Goal: Task Accomplishment & Management: Manage account settings

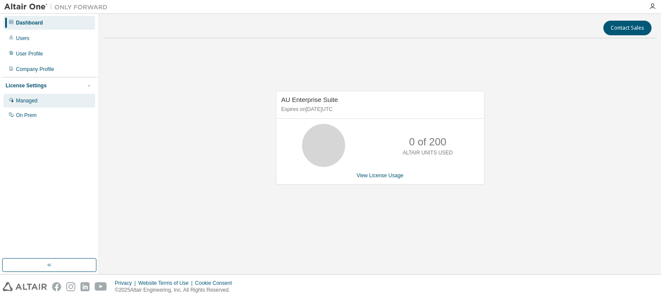
click at [25, 102] on div "Managed" at bounding box center [27, 100] width 22 height 7
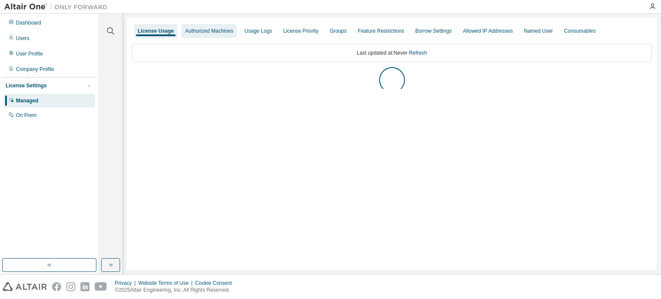
click at [187, 32] on div "Authorized Machines" at bounding box center [209, 31] width 48 height 7
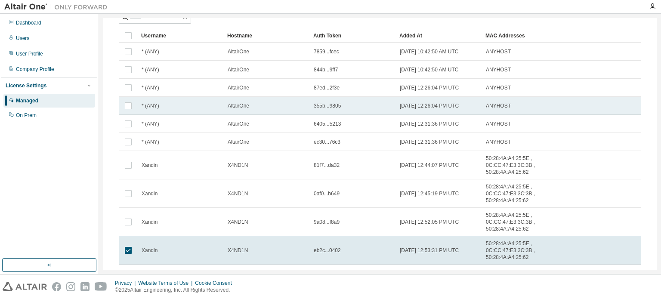
scroll to position [98, 0]
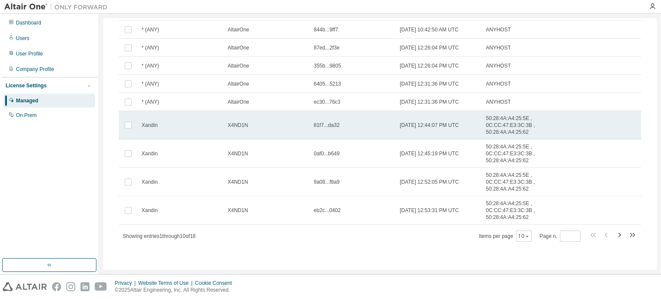
click at [168, 124] on div "Xandin" at bounding box center [181, 125] width 78 height 7
click at [169, 127] on div "Xandin" at bounding box center [181, 126] width 78 height 7
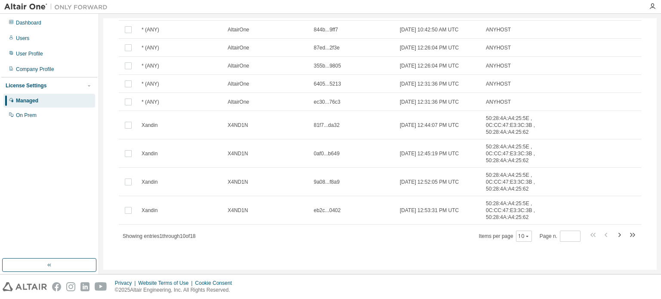
scroll to position [86, 0]
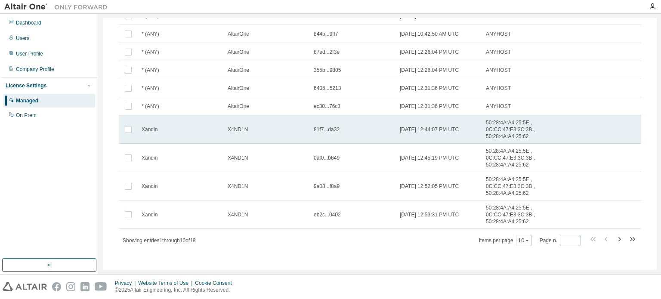
click at [499, 133] on span "50:28:4A:A4:25:5E , 0C:CC:47:E3:3C:3B , 50:28:4A:A4:25:62" at bounding box center [516, 129] width 60 height 21
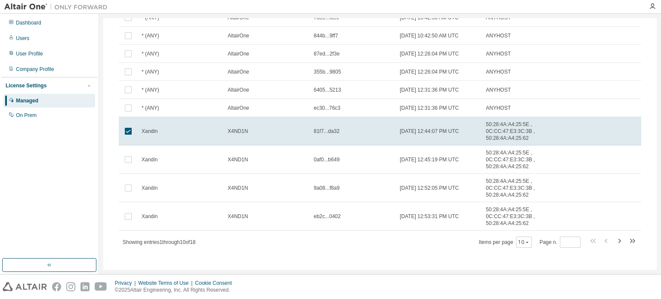
scroll to position [0, 0]
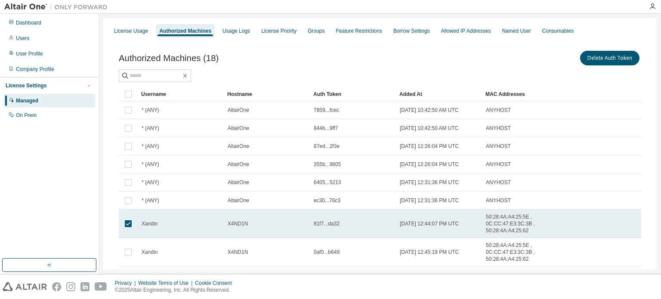
click at [129, 233] on td at bounding box center [128, 224] width 19 height 28
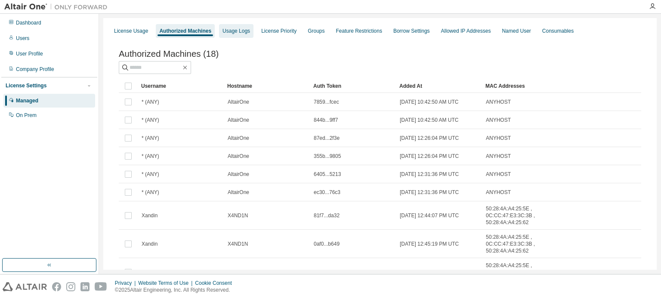
click at [239, 37] on div "Usage Logs" at bounding box center [236, 31] width 34 height 14
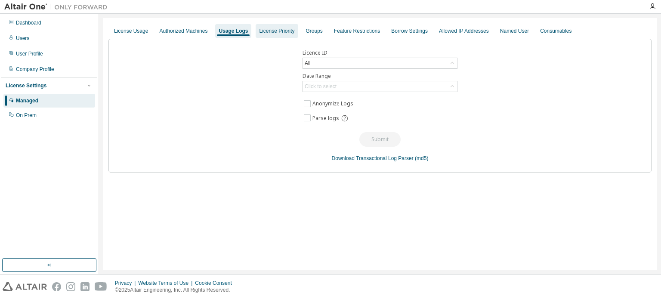
click at [279, 32] on div "License Priority" at bounding box center [276, 31] width 35 height 7
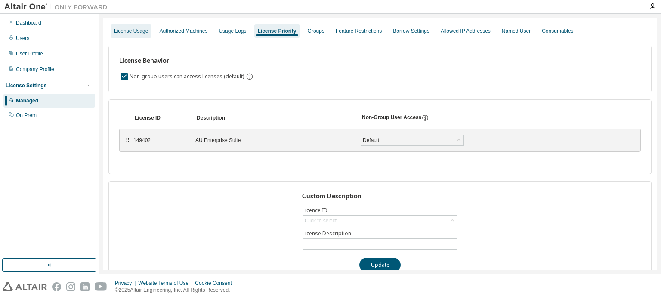
click at [133, 36] on div "License Usage" at bounding box center [131, 31] width 41 height 14
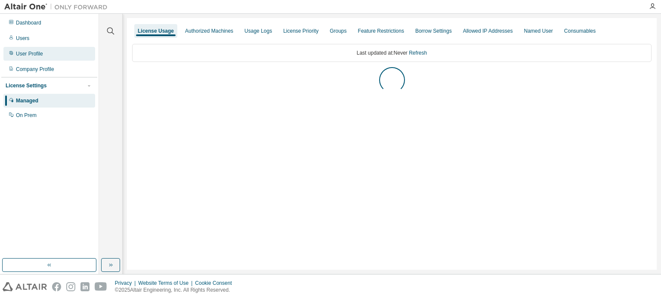
click at [26, 60] on div "User Profile" at bounding box center [49, 54] width 92 height 14
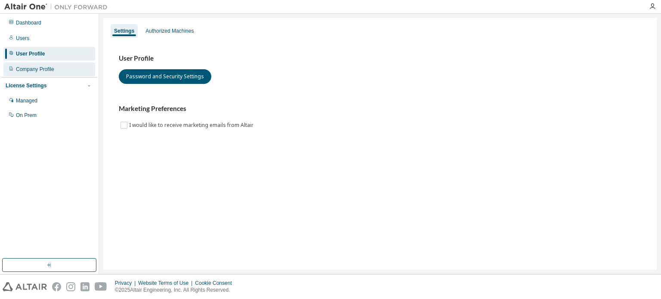
click at [34, 70] on div "Company Profile" at bounding box center [35, 69] width 38 height 7
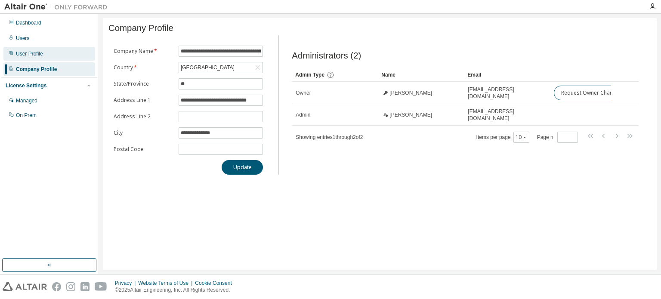
click at [26, 58] on div "User Profile" at bounding box center [49, 54] width 92 height 14
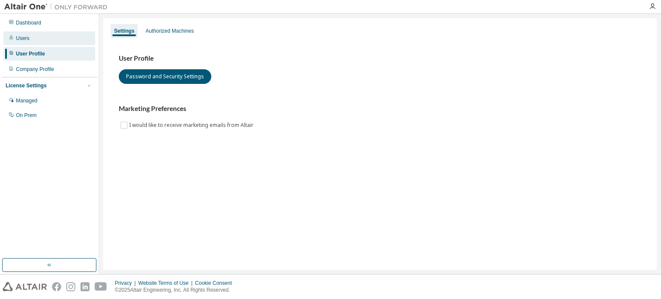
click at [22, 41] on div "Users" at bounding box center [22, 38] width 13 height 7
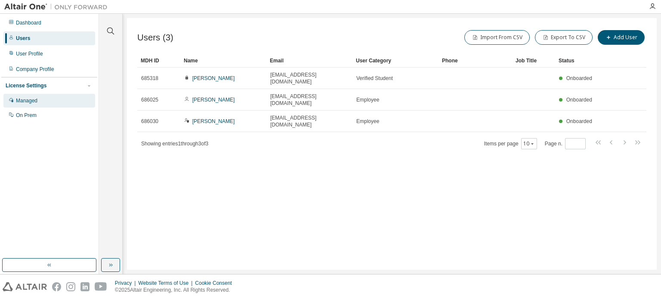
click at [32, 96] on div "Managed" at bounding box center [49, 101] width 92 height 14
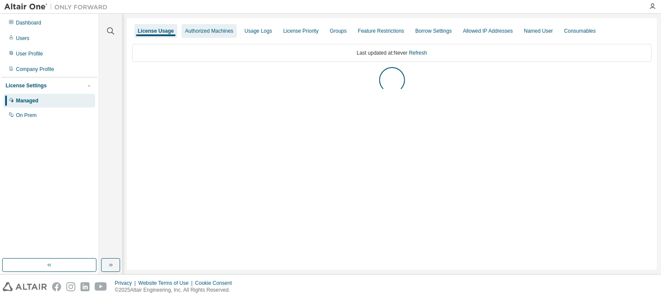
click at [218, 32] on div "Authorized Machines" at bounding box center [209, 31] width 48 height 7
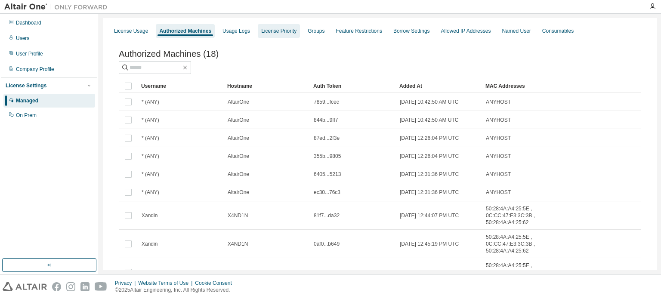
click at [286, 35] on div "License Priority" at bounding box center [279, 31] width 42 height 14
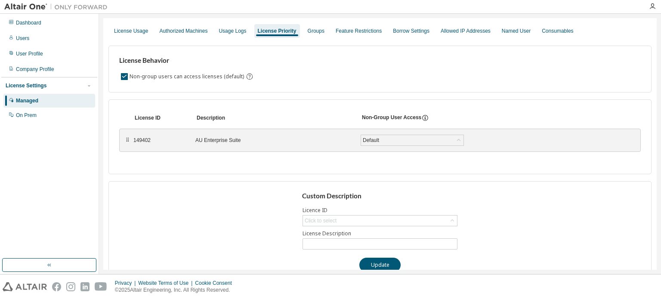
scroll to position [17, 0]
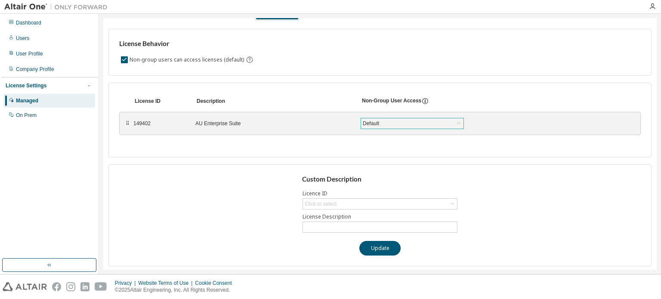
click at [369, 127] on div "Default" at bounding box center [371, 123] width 19 height 9
click at [375, 144] on li "True" at bounding box center [411, 145] width 101 height 11
click at [506, 122] on button "Save" at bounding box center [495, 123] width 41 height 15
click at [350, 202] on div "Click to select" at bounding box center [380, 204] width 154 height 10
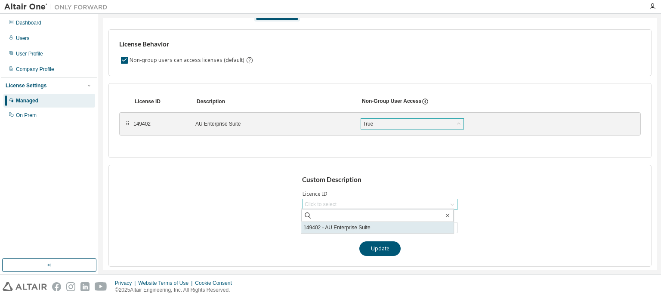
click at [337, 230] on li "149402 - AU Enterprise Suite" at bounding box center [377, 227] width 152 height 11
type input "**********"
click at [348, 227] on input "**********" at bounding box center [380, 227] width 151 height 7
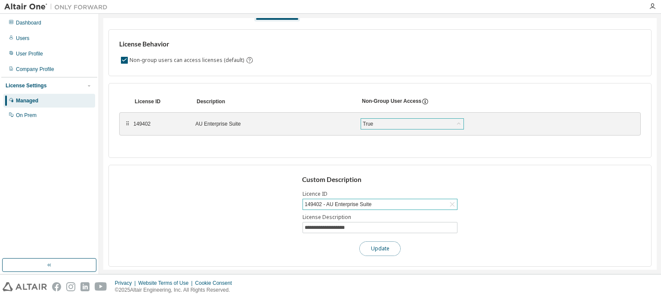
click at [363, 242] on button "Update" at bounding box center [380, 249] width 41 height 15
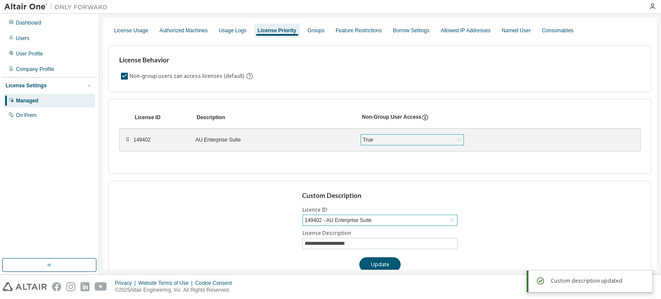
scroll to position [0, 0]
click at [308, 31] on div "Groups" at bounding box center [316, 31] width 17 height 7
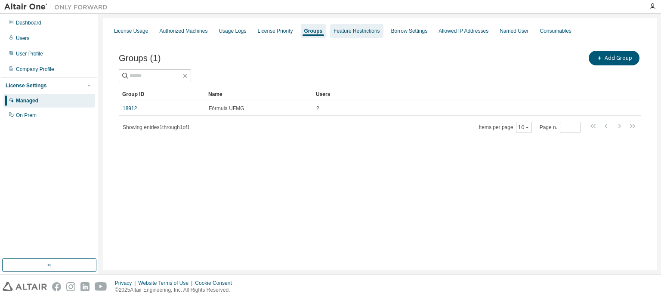
click at [345, 25] on div "Feature Restrictions" at bounding box center [356, 31] width 53 height 14
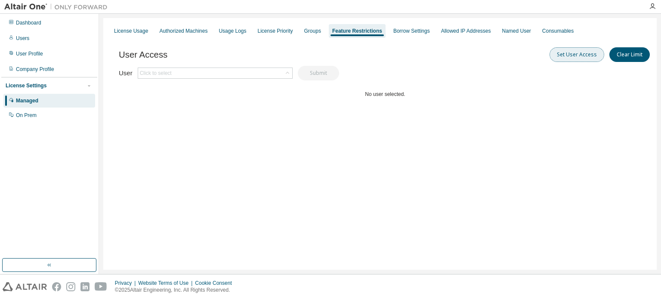
click at [574, 55] on button "Set User Access" at bounding box center [577, 54] width 55 height 15
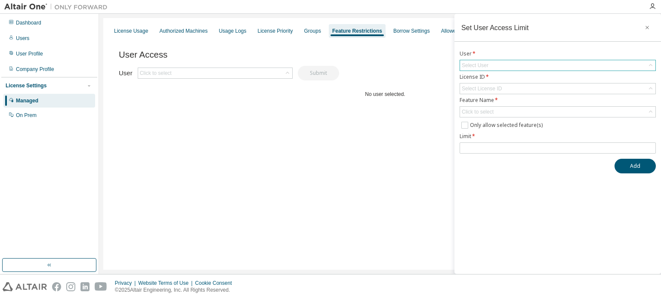
click at [497, 70] on div "Select User" at bounding box center [558, 65] width 196 height 11
click at [496, 68] on div "Select User" at bounding box center [558, 65] width 196 height 10
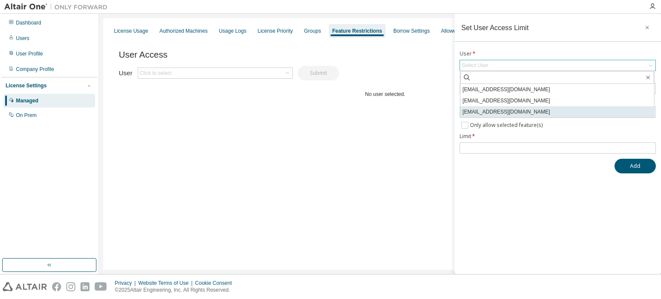
click at [487, 108] on li "alvesqf@gmail.com" at bounding box center [558, 111] width 194 height 11
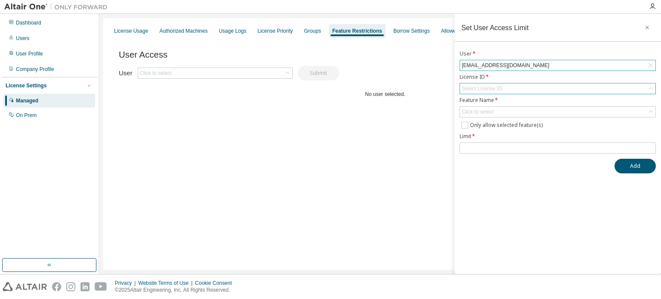
click at [496, 90] on div "Select License ID" at bounding box center [482, 88] width 40 height 7
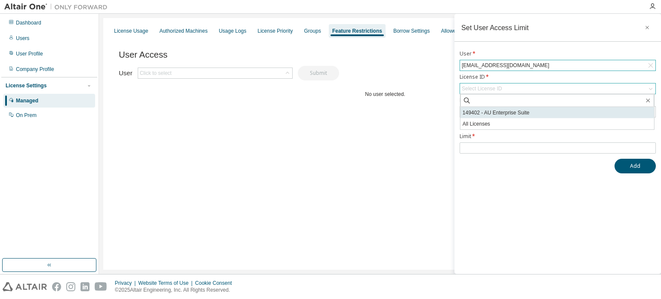
click at [504, 115] on li "149402 - AU Enterprise Suite" at bounding box center [558, 112] width 194 height 11
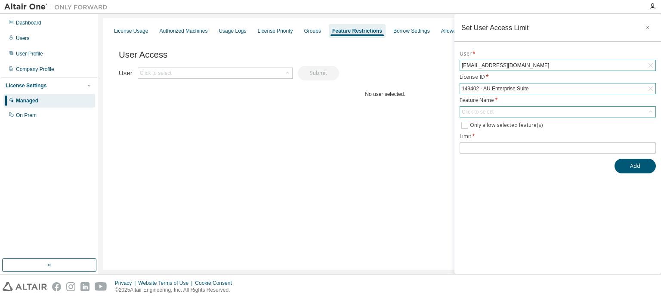
click at [503, 110] on div "Click to select" at bounding box center [558, 112] width 196 height 10
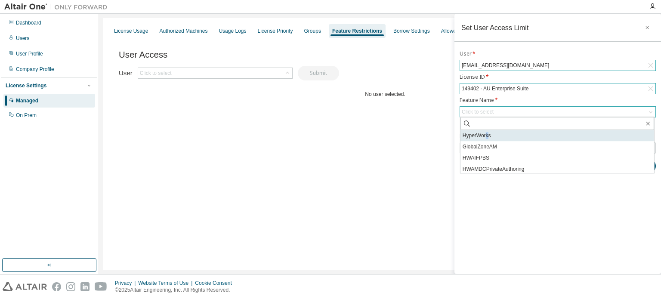
click at [487, 139] on li "HyperWorks" at bounding box center [558, 135] width 194 height 11
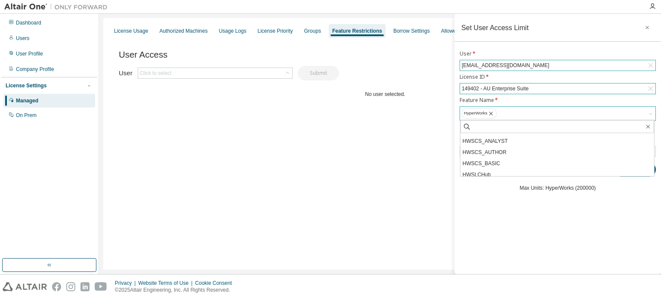
scroll to position [2818, 0]
click at [425, 140] on div "User Access Set User Access Clear Limit Clear Load Save Save As Field Operator …" at bounding box center [385, 90] width 533 height 103
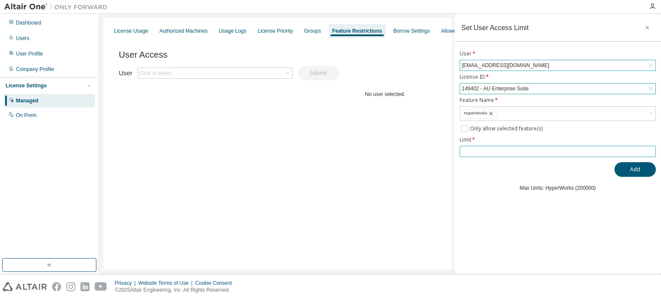
click at [510, 148] on input "number" at bounding box center [558, 151] width 192 height 7
click at [650, 149] on input "*" at bounding box center [558, 151] width 192 height 7
click at [651, 152] on input "*" at bounding box center [558, 151] width 192 height 7
click at [650, 146] on span "*" at bounding box center [558, 151] width 196 height 11
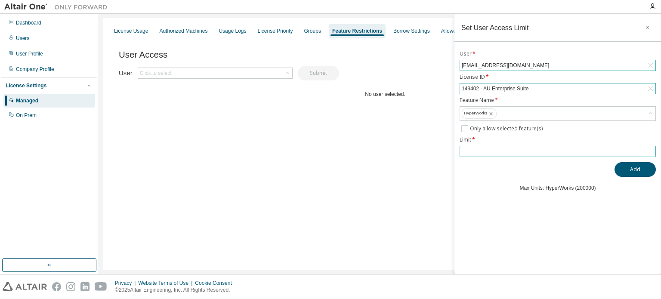
click at [650, 148] on input "*" at bounding box center [558, 151] width 192 height 7
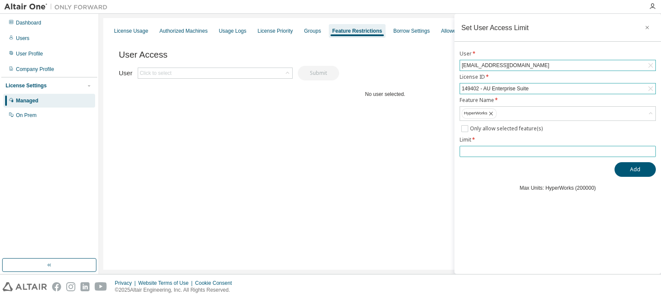
click at [653, 153] on input "*" at bounding box center [558, 151] width 192 height 7
type input "*"
click at [652, 148] on input "*" at bounding box center [558, 151] width 192 height 7
click at [646, 175] on button "Add" at bounding box center [635, 169] width 41 height 15
click at [306, 32] on div "Groups" at bounding box center [312, 31] width 17 height 7
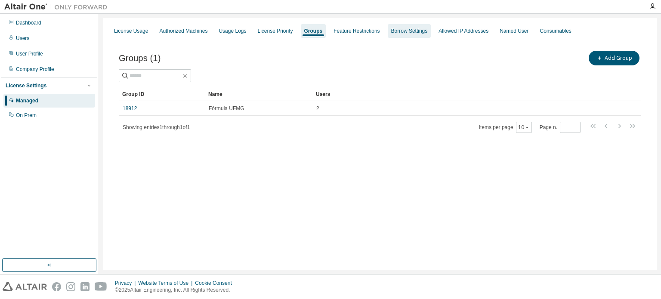
click at [391, 28] on div "Borrow Settings" at bounding box center [409, 31] width 37 height 7
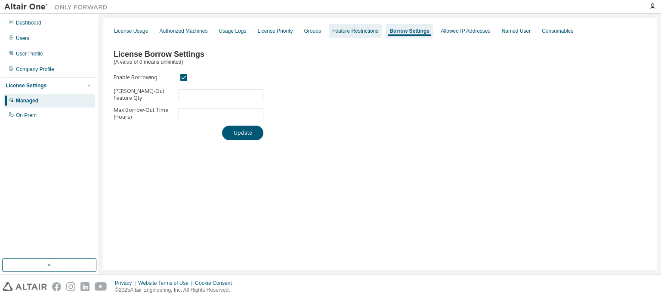
click at [357, 34] on div "Feature Restrictions" at bounding box center [355, 31] width 46 height 7
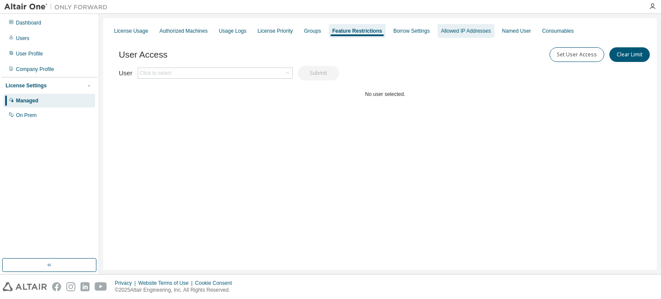
click at [444, 33] on div "Allowed IP Addresses" at bounding box center [466, 31] width 50 height 7
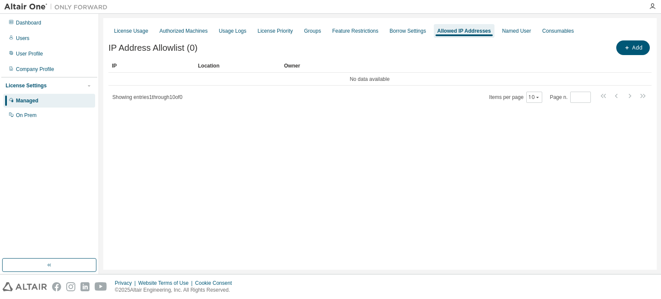
click at [639, 40] on div "Add" at bounding box center [516, 48] width 272 height 18
click at [633, 51] on button "Add" at bounding box center [634, 47] width 34 height 15
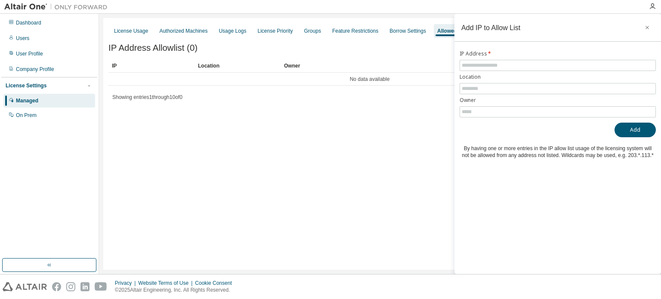
click at [590, 74] on label "Location" at bounding box center [558, 77] width 196 height 7
click at [575, 71] on form "IP Address * Location Owner" at bounding box center [558, 83] width 196 height 67
click at [566, 68] on span at bounding box center [558, 65] width 196 height 11
click at [559, 68] on input "text" at bounding box center [558, 65] width 192 height 7
click at [646, 26] on icon "button" at bounding box center [648, 27] width 6 height 7
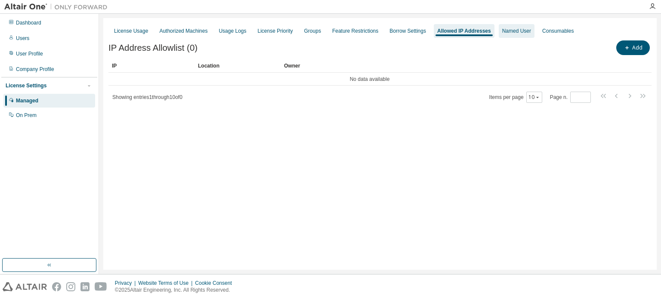
click at [508, 33] on div "Named User" at bounding box center [517, 31] width 29 height 7
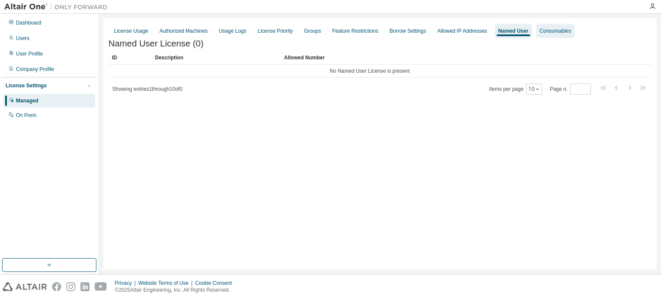
click at [552, 36] on div "Consumables" at bounding box center [556, 31] width 38 height 14
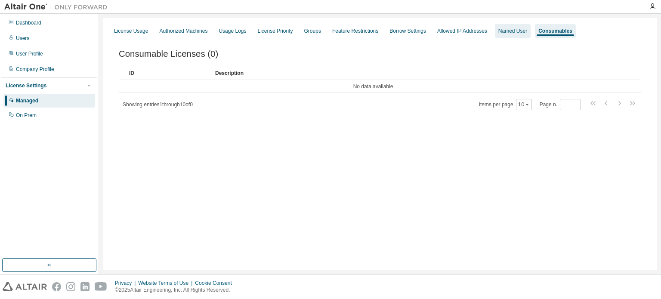
click at [496, 37] on div "Named User" at bounding box center [513, 31] width 36 height 14
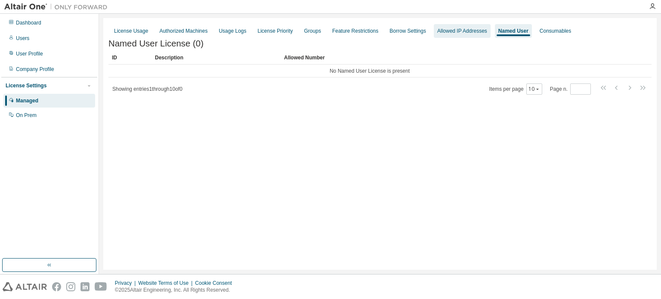
click at [460, 37] on div "Allowed IP Addresses" at bounding box center [462, 31] width 57 height 14
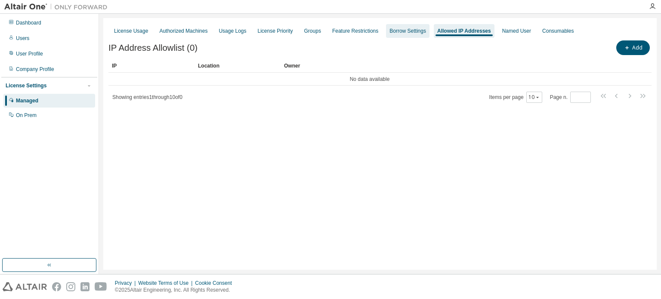
click at [416, 31] on div "Borrow Settings" at bounding box center [408, 31] width 37 height 7
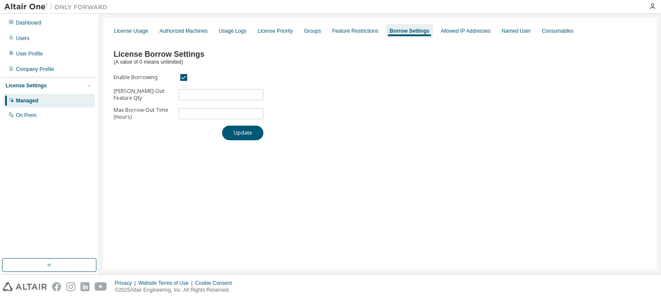
click at [18, 125] on div "Dashboard Users User Profile Company Profile License Settings Managed On Prem" at bounding box center [49, 136] width 96 height 242
click at [19, 121] on div "On Prem" at bounding box center [49, 116] width 92 height 14
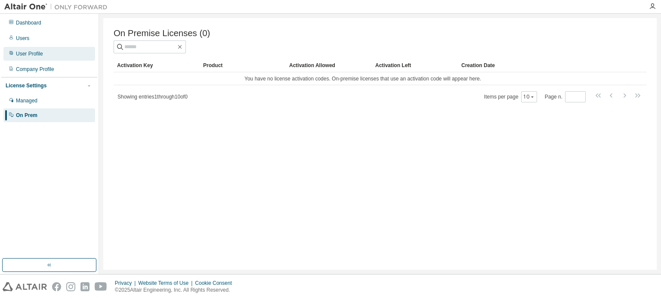
click at [27, 48] on div "User Profile" at bounding box center [49, 54] width 92 height 14
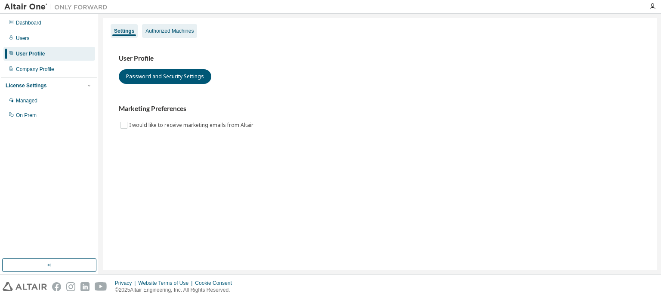
click at [176, 30] on div "Authorized Machines" at bounding box center [170, 31] width 48 height 7
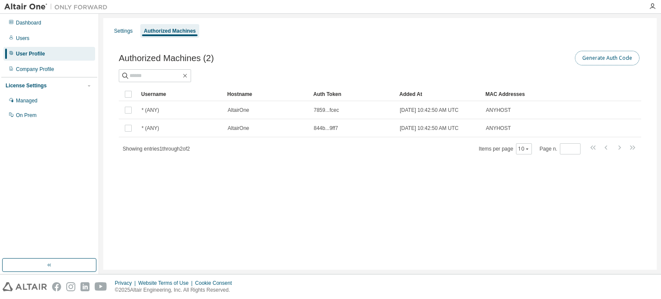
click at [627, 57] on button "Generate Auth Code" at bounding box center [607, 58] width 65 height 15
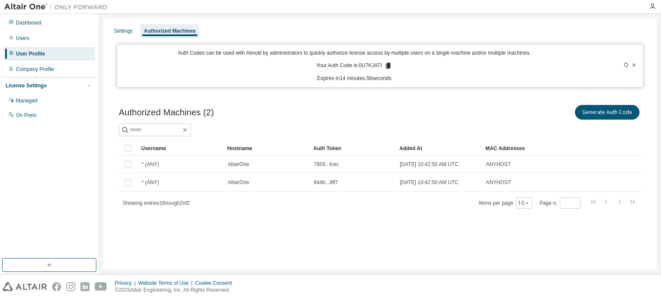
click at [389, 66] on icon at bounding box center [388, 66] width 5 height 6
click at [45, 70] on div "Company Profile" at bounding box center [35, 69] width 38 height 7
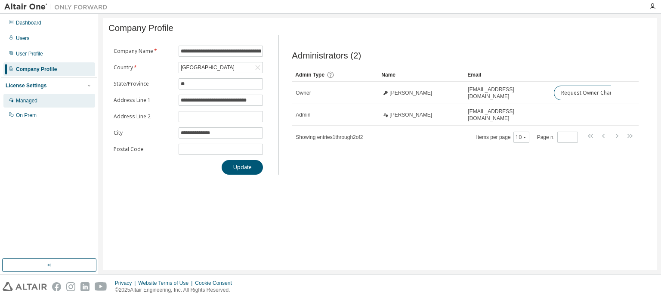
click at [36, 97] on div "Managed" at bounding box center [49, 101] width 92 height 14
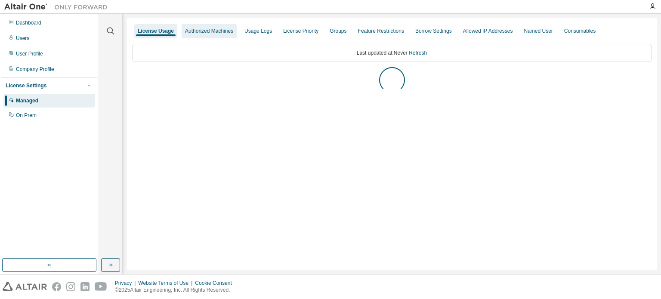
click at [195, 29] on div "Authorized Machines" at bounding box center [209, 31] width 48 height 7
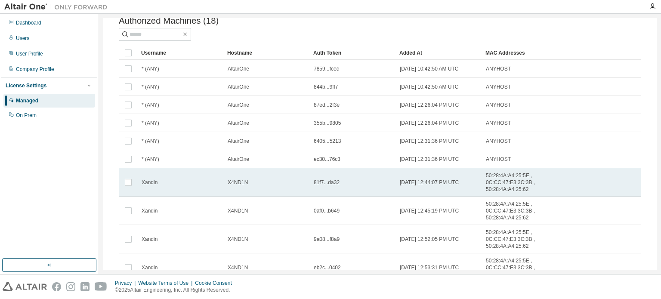
scroll to position [33, 0]
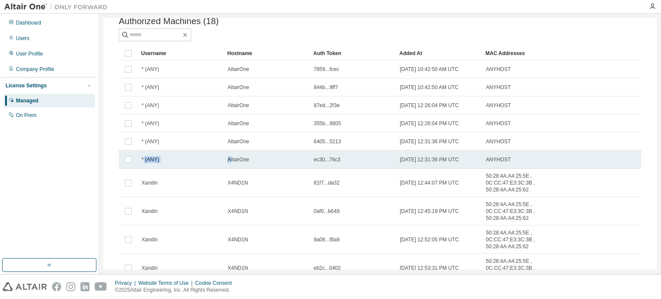
drag, startPoint x: 144, startPoint y: 159, endPoint x: 230, endPoint y: 167, distance: 85.6
click at [230, 167] on tr "* (ANY) AltairOne ec30...76c3 2025-09-03 12:31:36 PM UTC ANYHOST" at bounding box center [380, 160] width 523 height 18
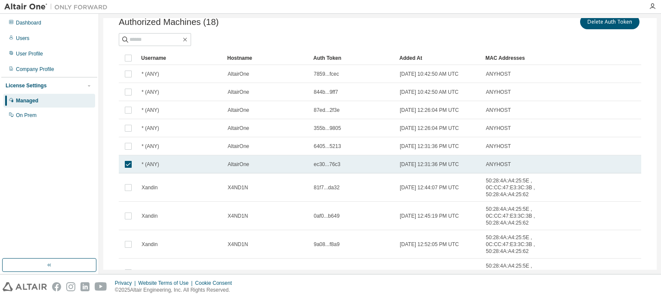
click at [259, 161] on div "AltairOne" at bounding box center [267, 164] width 78 height 7
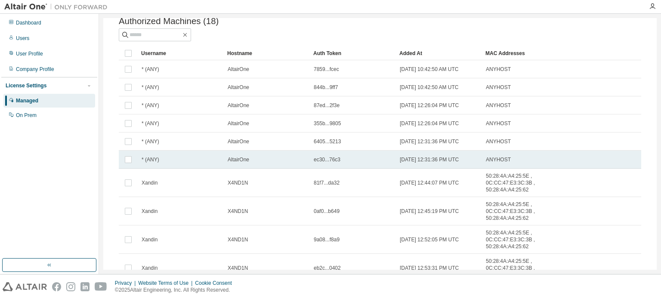
click at [320, 160] on span "ec30...76c3" at bounding box center [327, 159] width 27 height 7
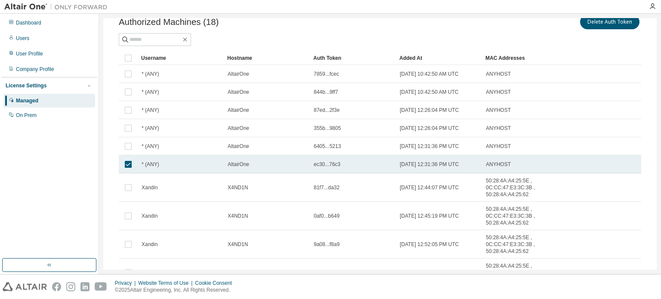
click at [326, 165] on span "ec30...76c3" at bounding box center [327, 164] width 27 height 7
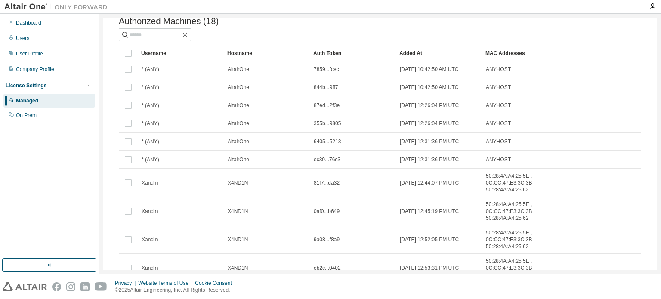
click at [326, 165] on td "ec30...76c3" at bounding box center [353, 160] width 86 height 18
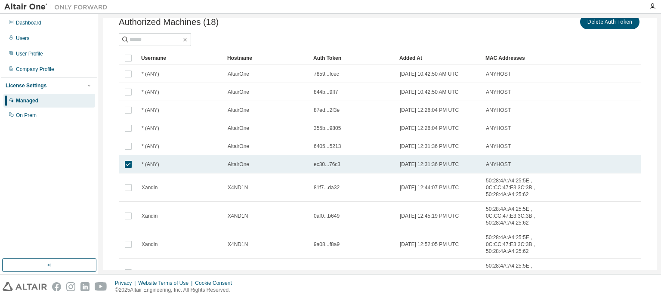
click at [329, 165] on span "ec30...76c3" at bounding box center [327, 164] width 27 height 7
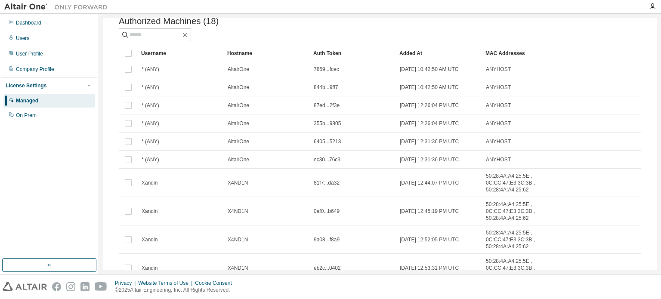
click at [327, 53] on div "Auth Token" at bounding box center [352, 54] width 79 height 14
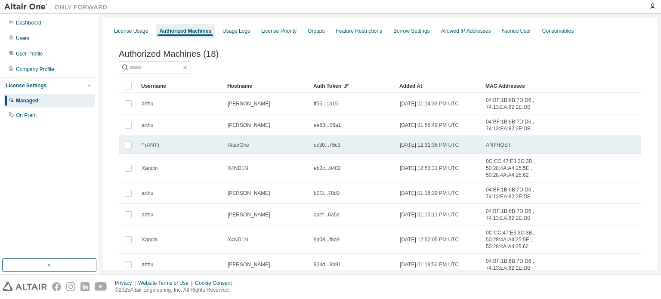
scroll to position [0, 0]
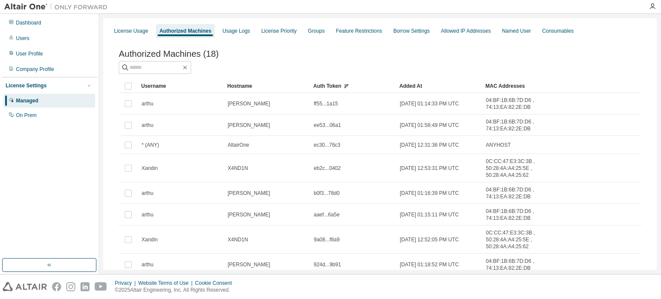
drag, startPoint x: 327, startPoint y: 105, endPoint x: 322, endPoint y: 70, distance: 35.3
click at [322, 70] on div at bounding box center [380, 67] width 523 height 13
click at [246, 36] on div "Usage Logs" at bounding box center [236, 31] width 34 height 14
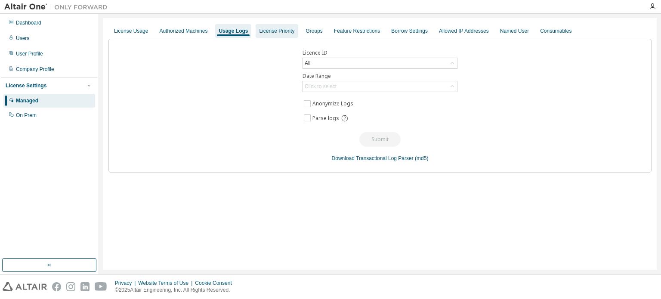
click at [265, 33] on div "License Priority" at bounding box center [276, 31] width 35 height 7
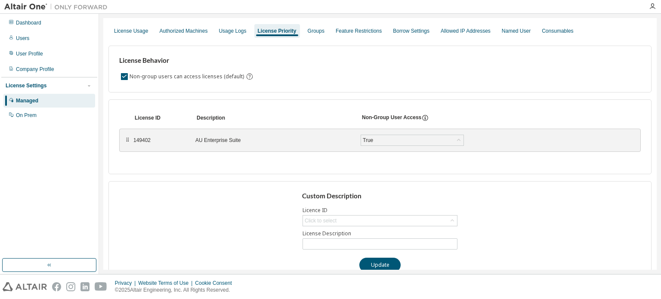
scroll to position [17, 0]
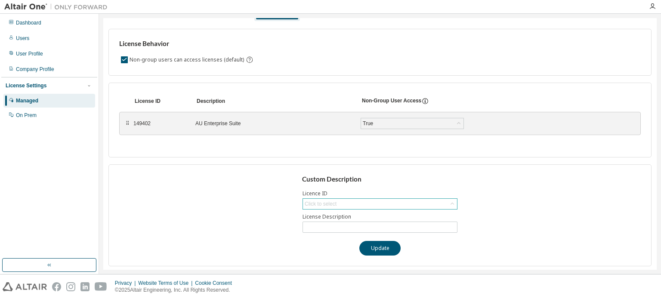
click at [329, 205] on div "Click to select" at bounding box center [321, 204] width 32 height 7
click at [326, 170] on div "Custom Description Licence ID Click to select 149402 - AU Enterprise Suite Lice…" at bounding box center [380, 215] width 543 height 102
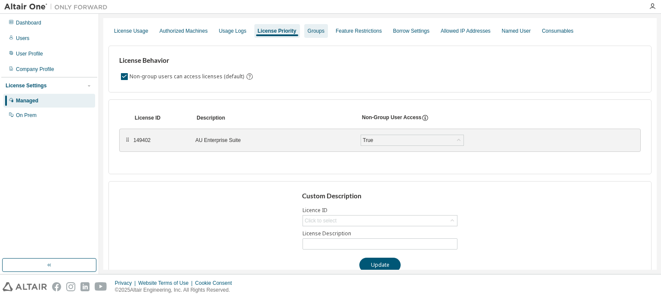
click at [308, 32] on div "Groups" at bounding box center [316, 31] width 17 height 7
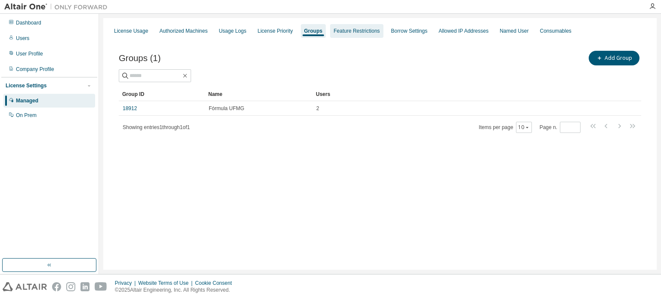
click at [340, 30] on div "Feature Restrictions" at bounding box center [357, 31] width 46 height 7
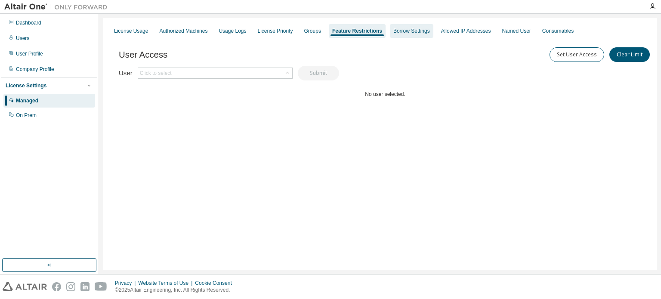
click at [397, 29] on div "Borrow Settings" at bounding box center [412, 31] width 37 height 7
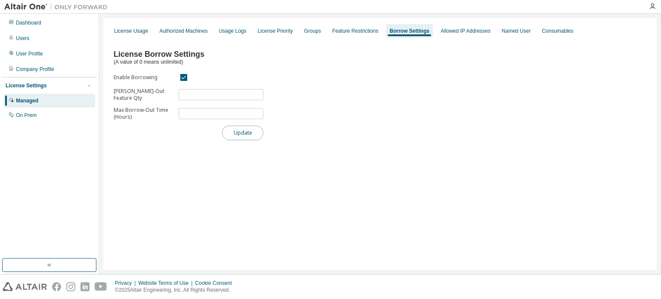
click at [244, 139] on button "Update" at bounding box center [242, 133] width 41 height 15
click at [450, 29] on div "Allowed IP Addresses" at bounding box center [466, 31] width 50 height 7
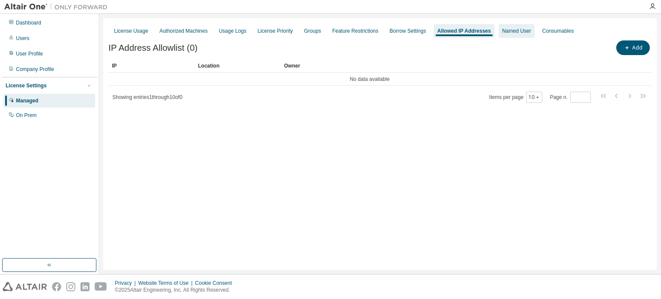
click at [504, 31] on div "Named User" at bounding box center [517, 31] width 29 height 7
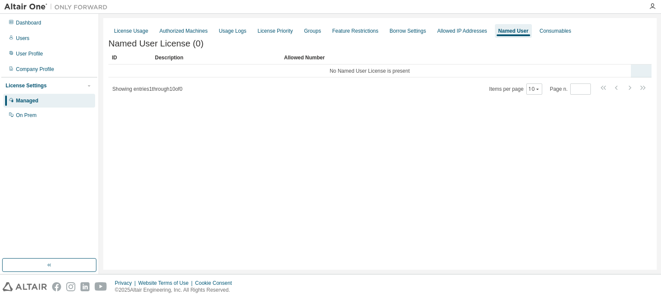
click at [384, 76] on td "No Named User License is present" at bounding box center [370, 71] width 523 height 13
click at [408, 84] on div "Showing entries 1 through 10 of 0 Items per page 10 Page n. *" at bounding box center [380, 89] width 543 height 12
click at [537, 25] on div "Consumables" at bounding box center [556, 31] width 38 height 14
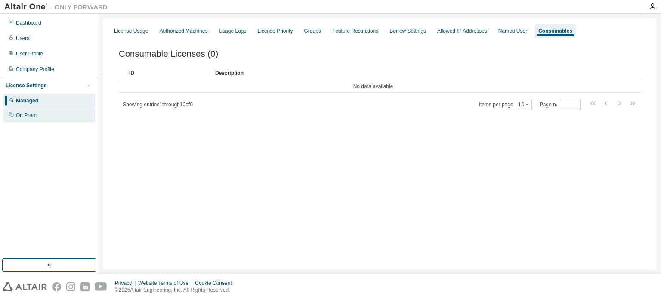
click at [14, 118] on div "On Prem" at bounding box center [49, 116] width 92 height 14
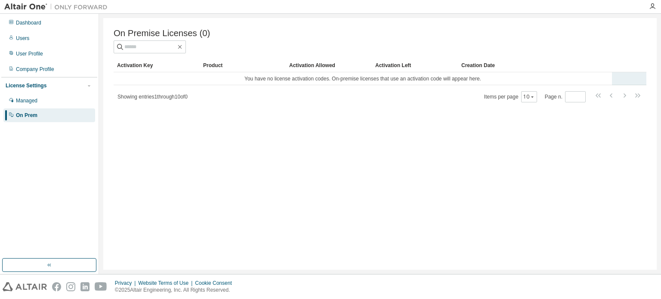
click at [304, 81] on td "You have no license activation codes. On-premise licenses that use an activatio…" at bounding box center [363, 78] width 499 height 13
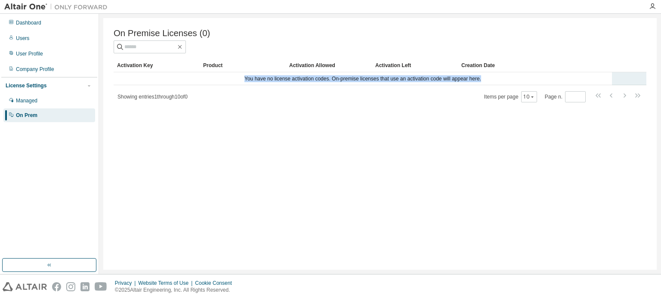
click at [304, 81] on td "You have no license activation codes. On-premise licenses that use an activatio…" at bounding box center [363, 78] width 499 height 13
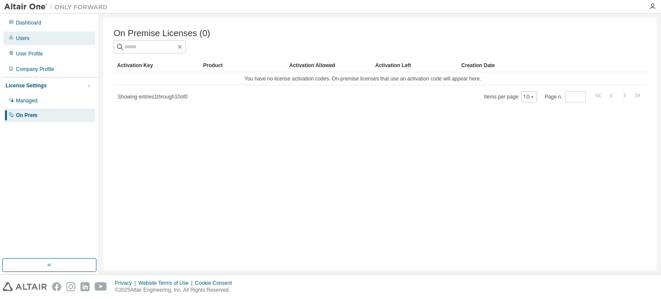
click at [26, 41] on div "Users" at bounding box center [22, 38] width 13 height 7
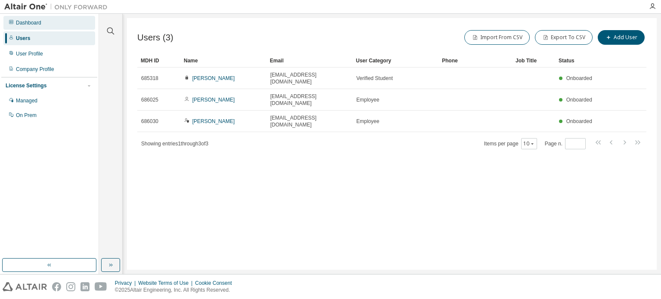
click at [24, 25] on div "Dashboard" at bounding box center [28, 22] width 25 height 7
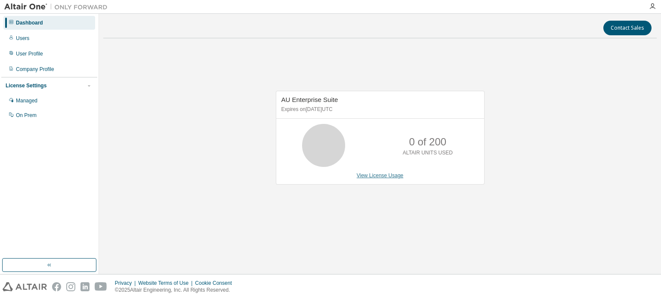
click at [368, 176] on link "View License Usage" at bounding box center [380, 176] width 47 height 6
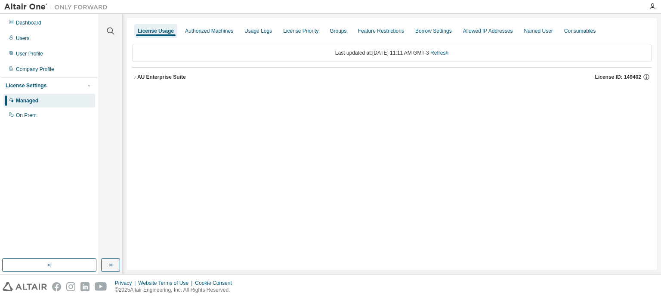
click at [369, 52] on div "Last updated at: Wed 2025-09-03 11:11 AM GMT-3 Refresh" at bounding box center [392, 53] width 520 height 18
click at [155, 70] on button "AU Enterprise Suite License ID: 149402" at bounding box center [392, 77] width 520 height 19
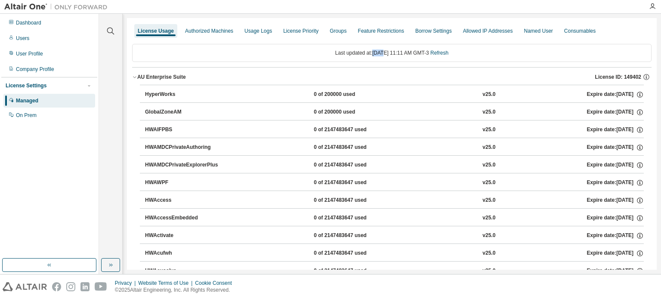
click at [166, 94] on div "HyperWorks" at bounding box center [184, 95] width 78 height 8
click at [636, 94] on icon "button" at bounding box center [640, 95] width 8 height 8
click at [643, 80] on icon "button" at bounding box center [647, 77] width 8 height 8
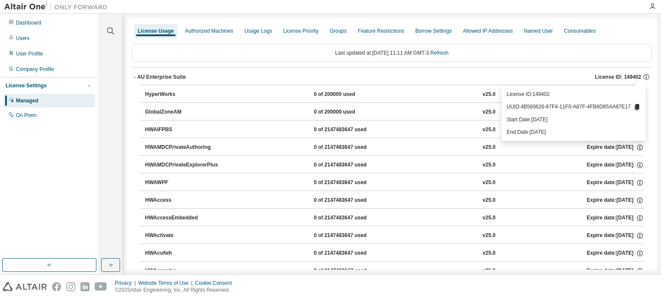
click at [639, 106] on icon at bounding box center [637, 107] width 5 height 6
click at [637, 106] on icon at bounding box center [637, 107] width 5 height 6
